Goal: Task Accomplishment & Management: Use online tool/utility

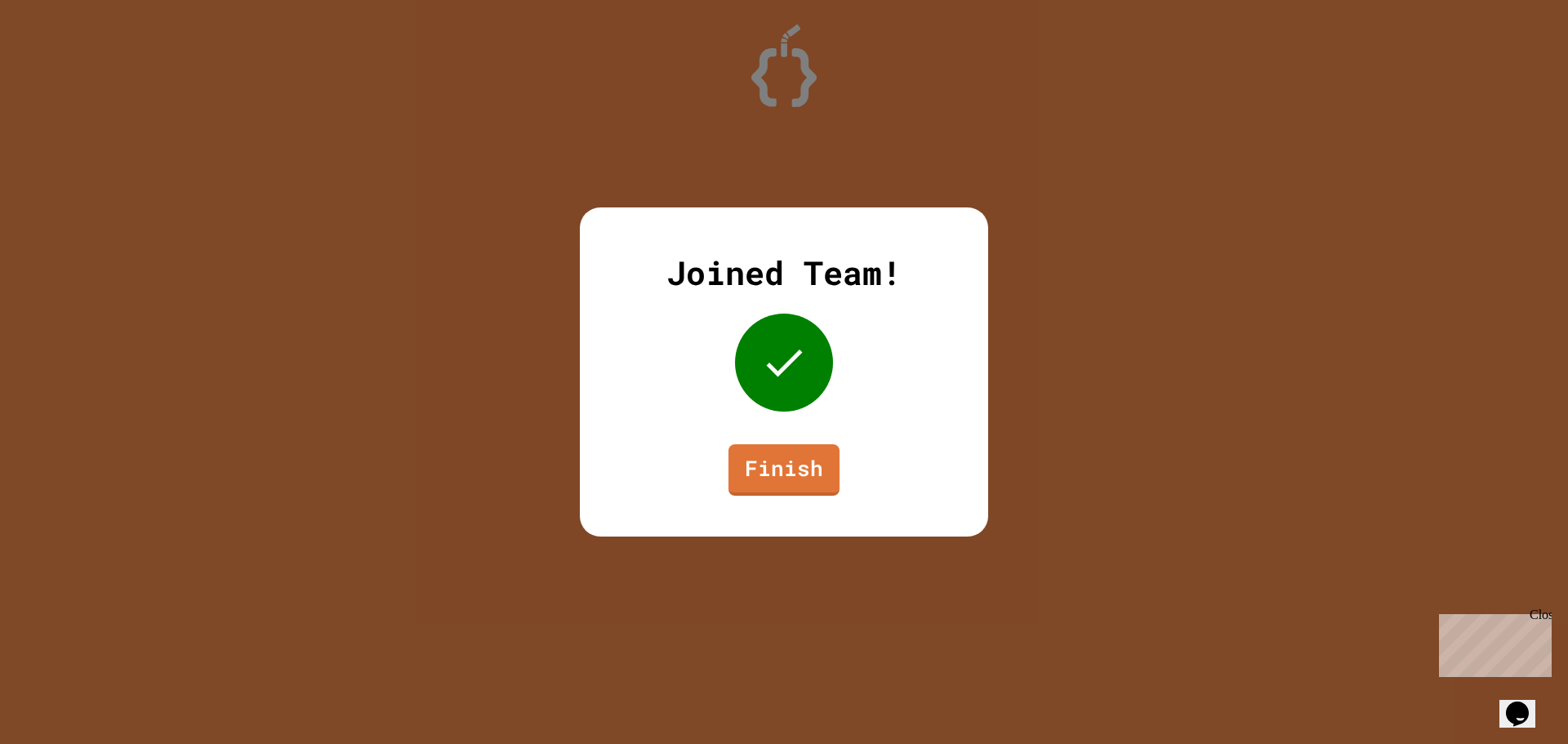
click at [794, 440] on div "Joined Team! Finish" at bounding box center [784, 372] width 408 height 329
click at [798, 451] on link "Finish" at bounding box center [784, 470] width 112 height 53
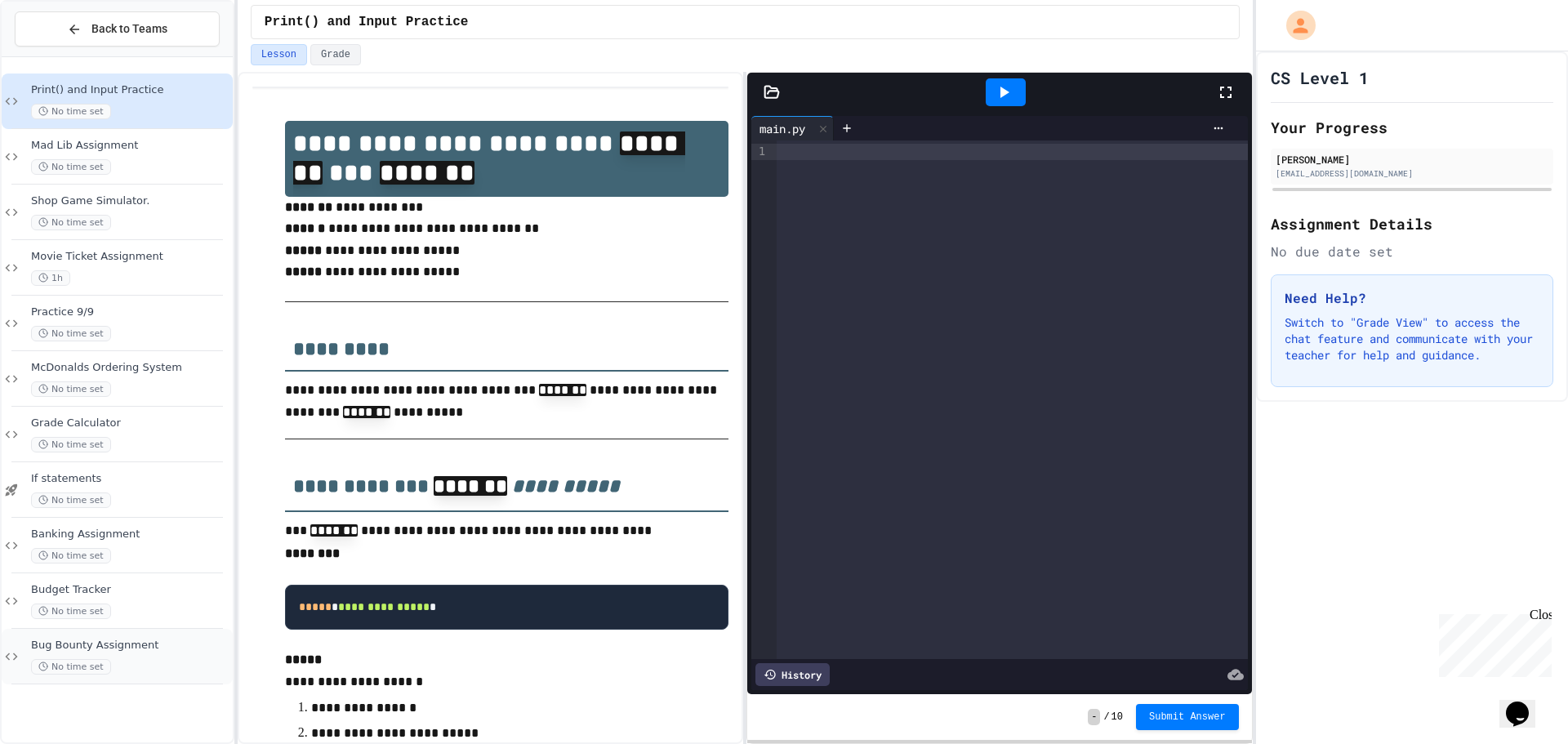
click at [100, 636] on div "Bug Bounty Assignment No time set" at bounding box center [117, 656] width 231 height 56
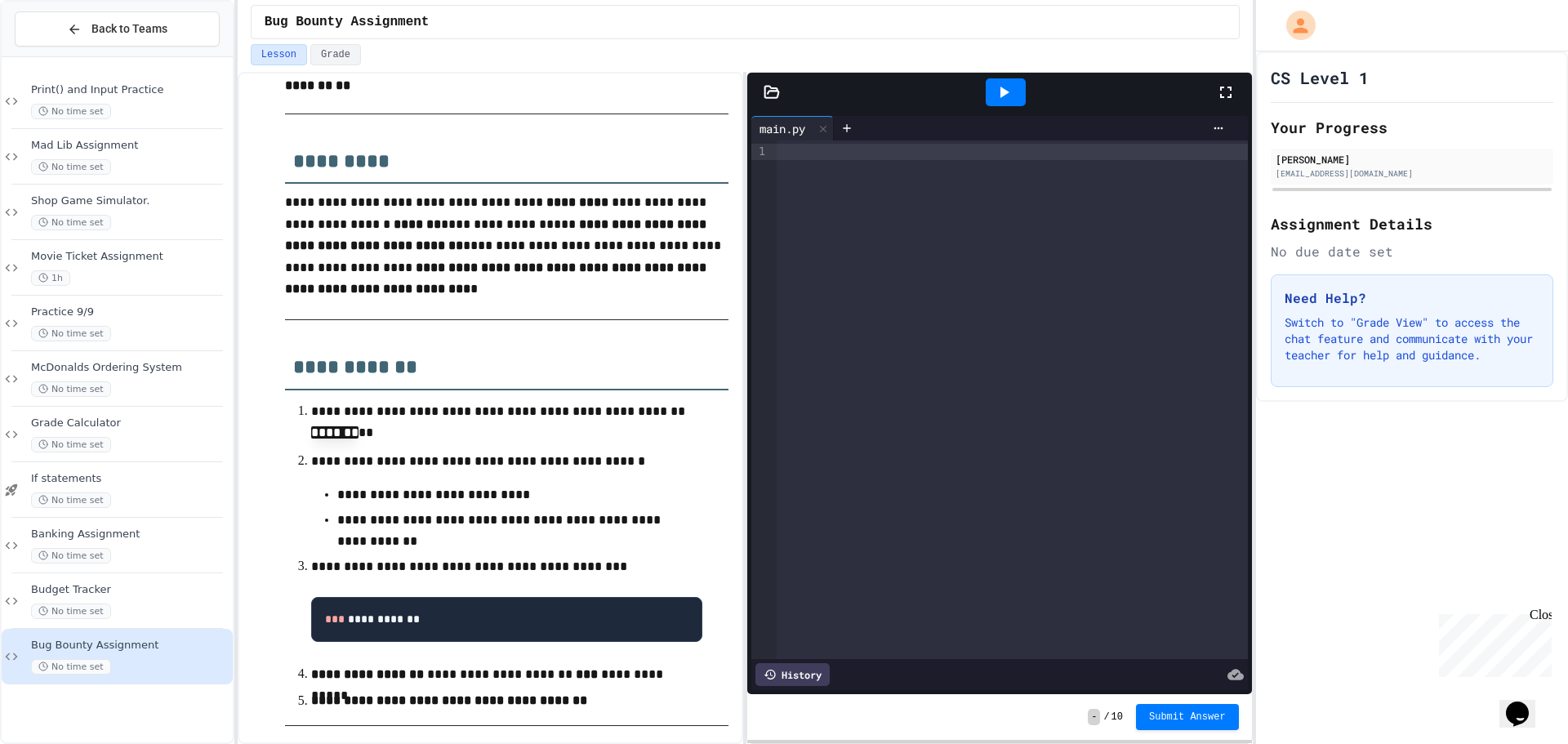
scroll to position [116, 0]
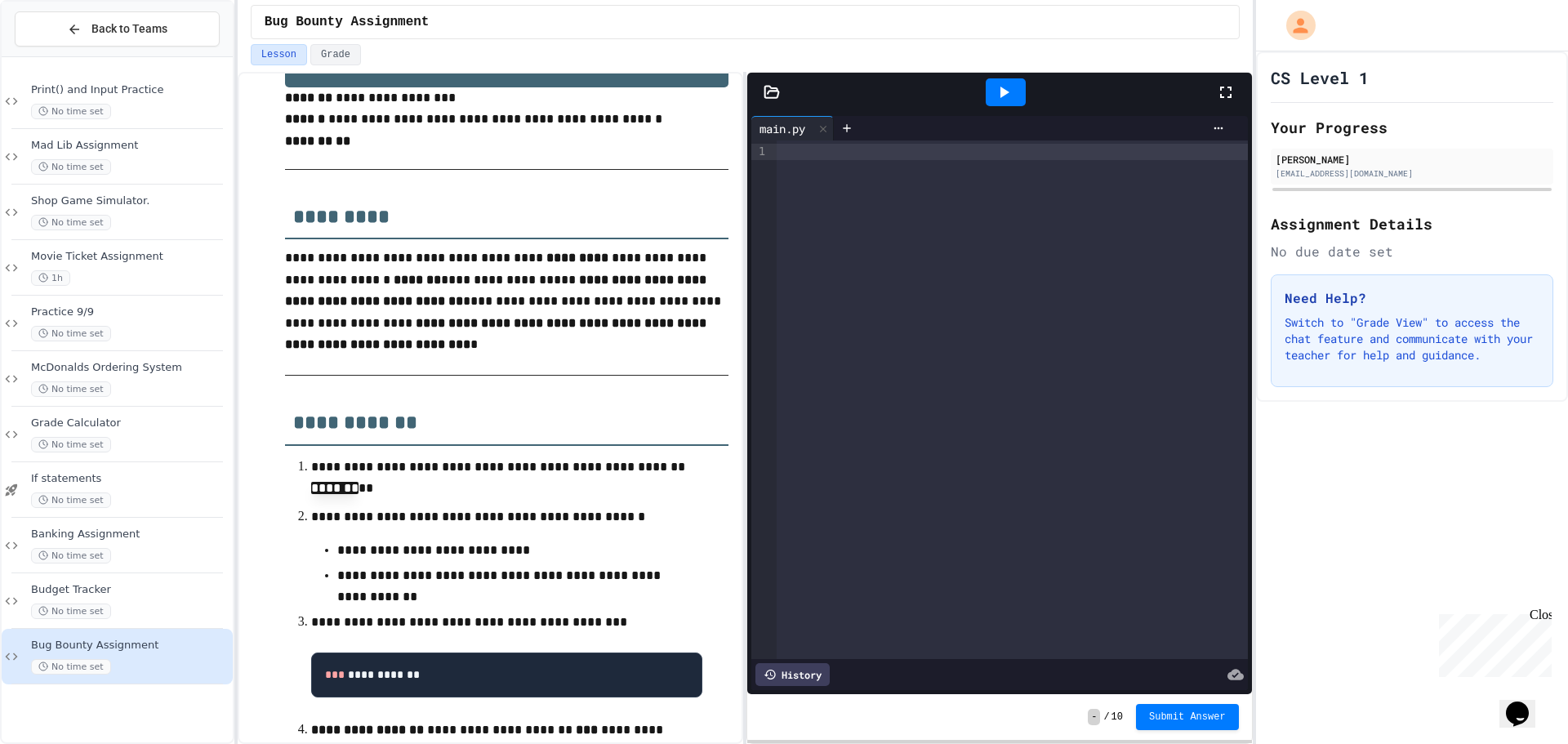
click at [832, 380] on div at bounding box center [1011, 400] width 471 height 519
click at [786, 131] on div "main.py" at bounding box center [782, 128] width 62 height 18
click at [759, 93] on div at bounding box center [771, 93] width 49 height 17
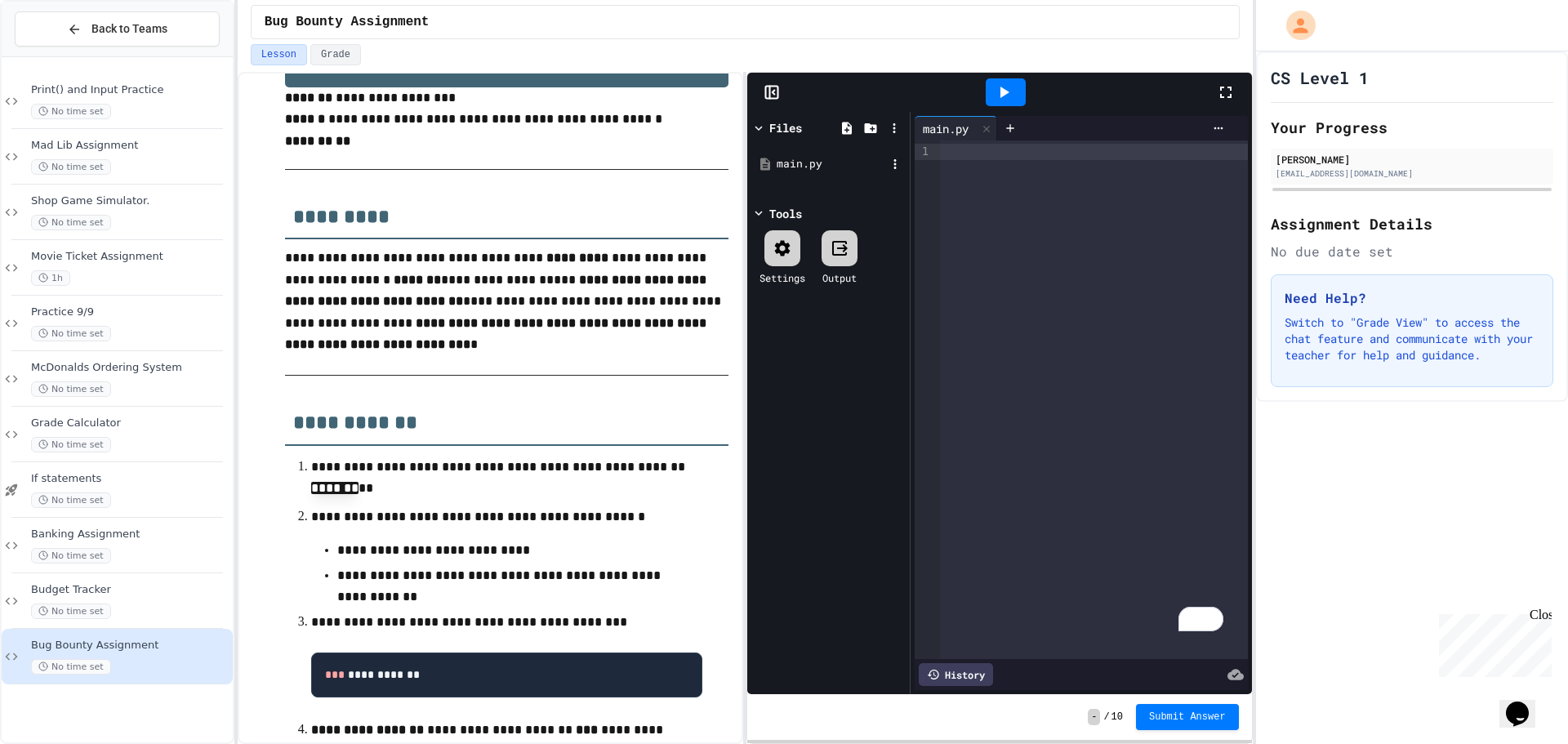
click at [791, 162] on div "main.py" at bounding box center [830, 164] width 109 height 17
click at [941, 154] on div "To enrich screen reader interactions, please activate Accessibility in Grammarl…" at bounding box center [1093, 152] width 308 height 17
click at [774, 118] on div "Files" at bounding box center [828, 128] width 154 height 23
click at [771, 118] on div "Files" at bounding box center [828, 128] width 154 height 23
click at [770, 87] on icon at bounding box center [770, 93] width 0 height 13
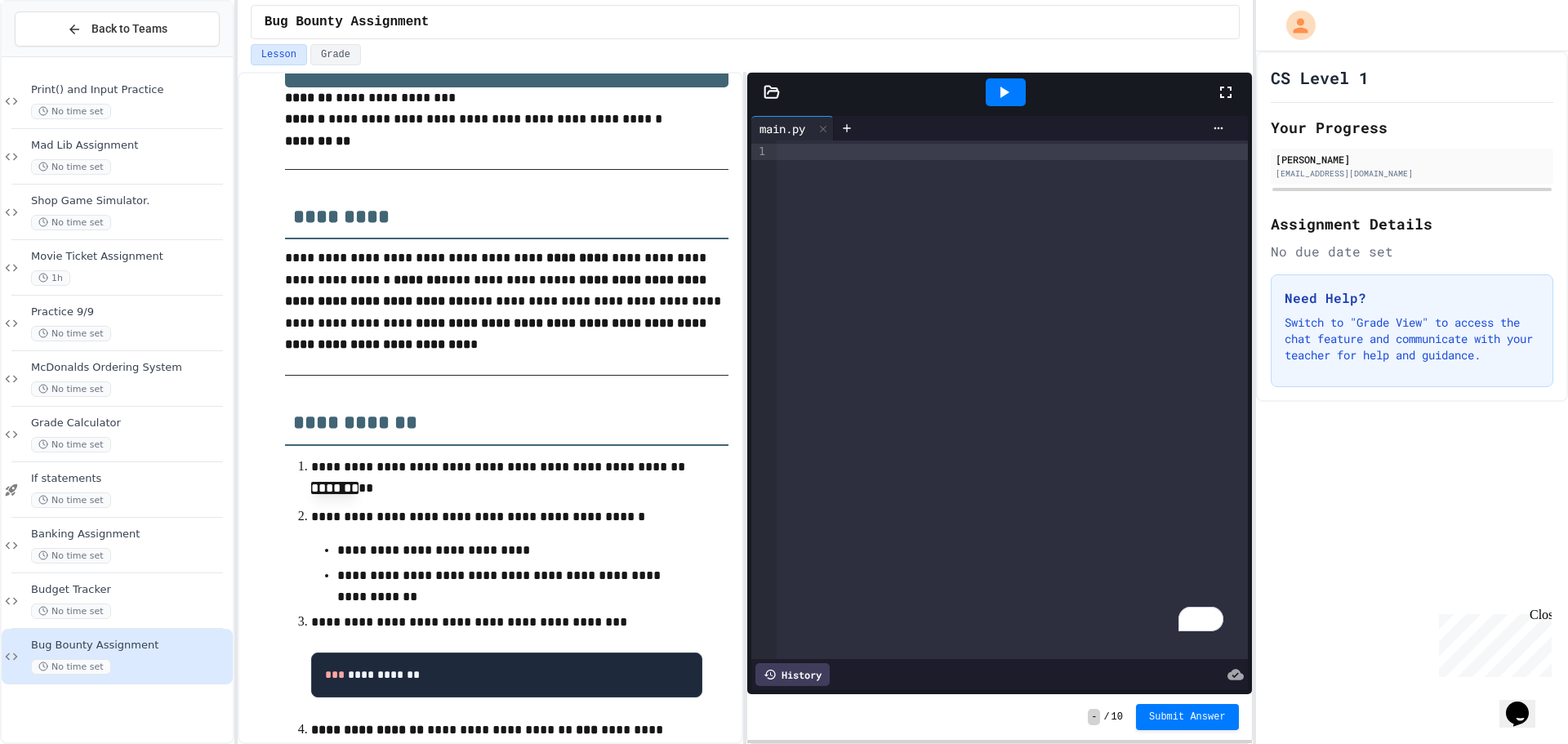
click at [779, 207] on div "To enrich screen reader interactions, please activate Accessibility in Grammarl…" at bounding box center [1011, 400] width 471 height 519
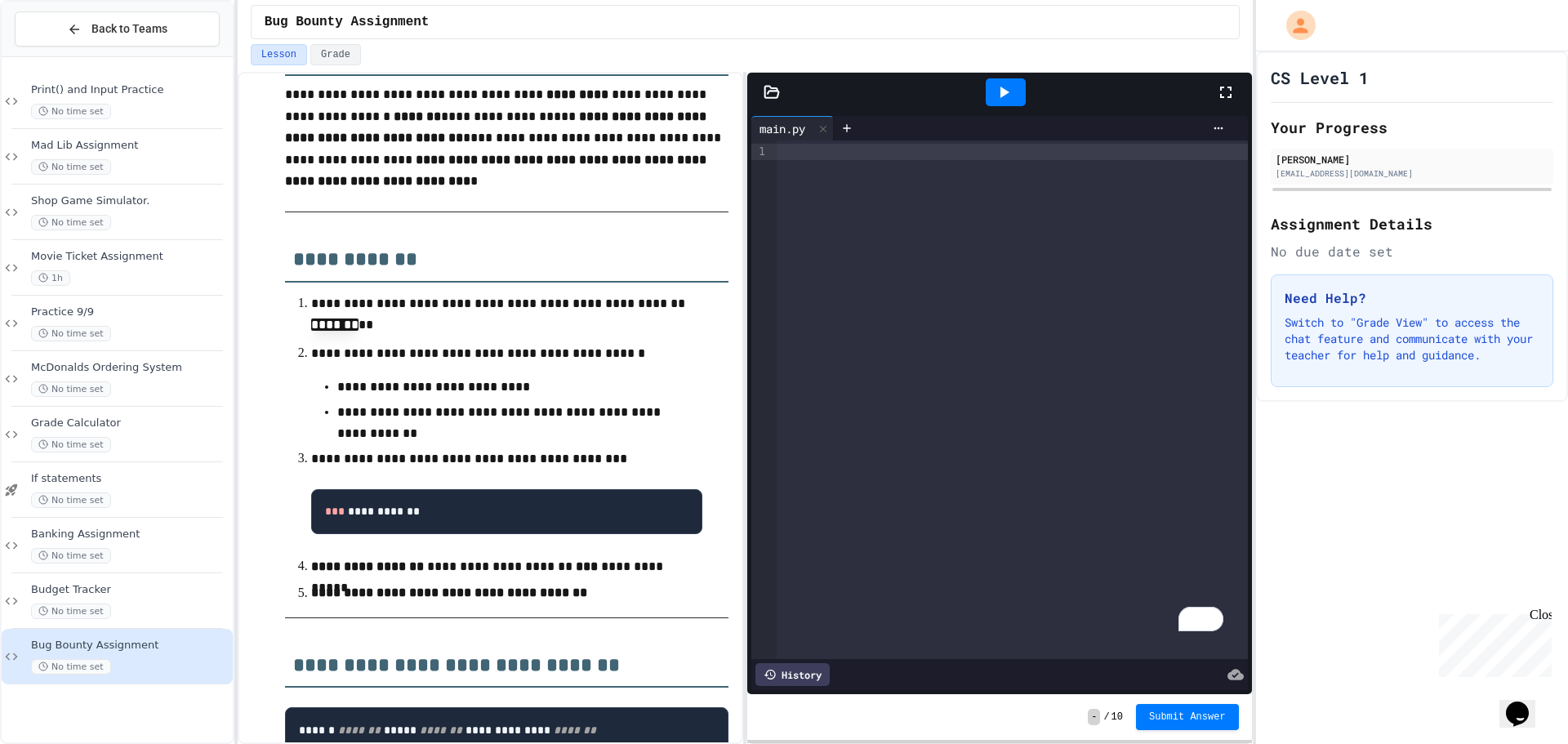
click at [889, 330] on div "To enrich screen reader interactions, please activate Accessibility in Grammarl…" at bounding box center [1011, 400] width 471 height 519
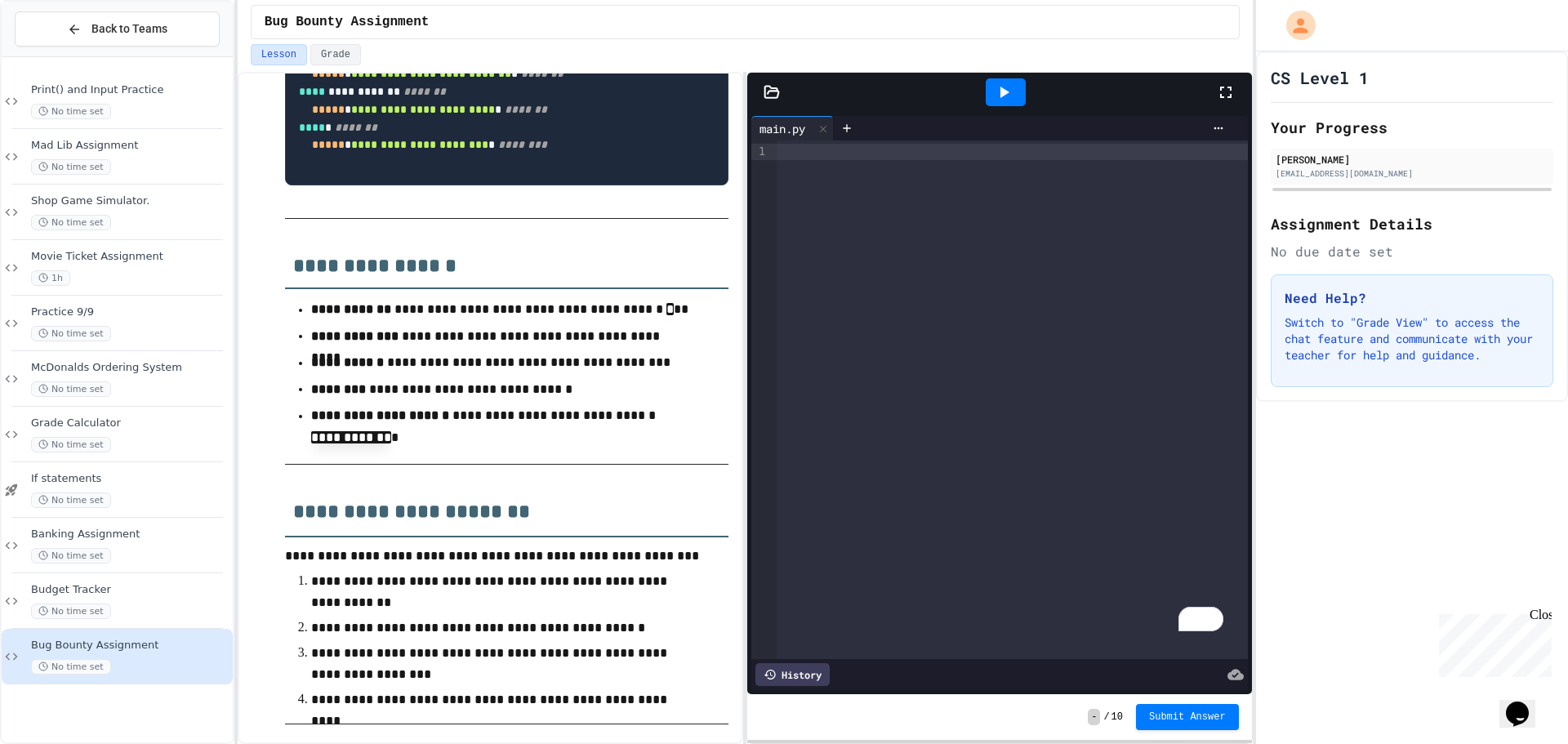
scroll to position [1178, 0]
